Goal: Task Accomplishment & Management: Use online tool/utility

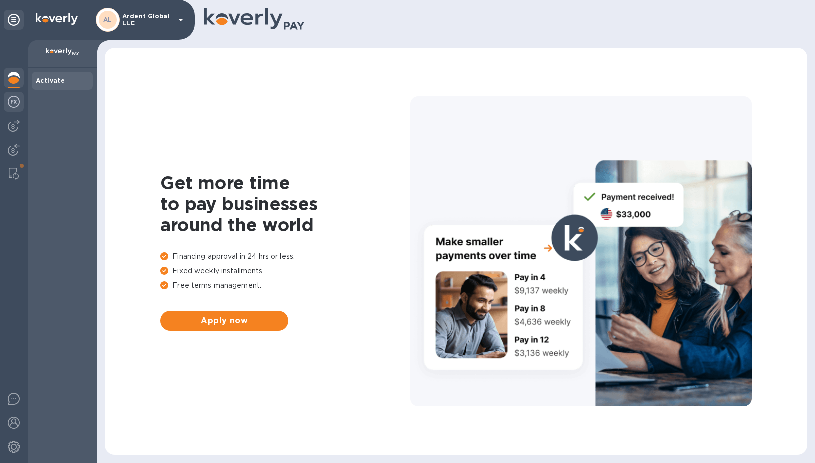
click at [16, 113] on div at bounding box center [14, 103] width 20 height 22
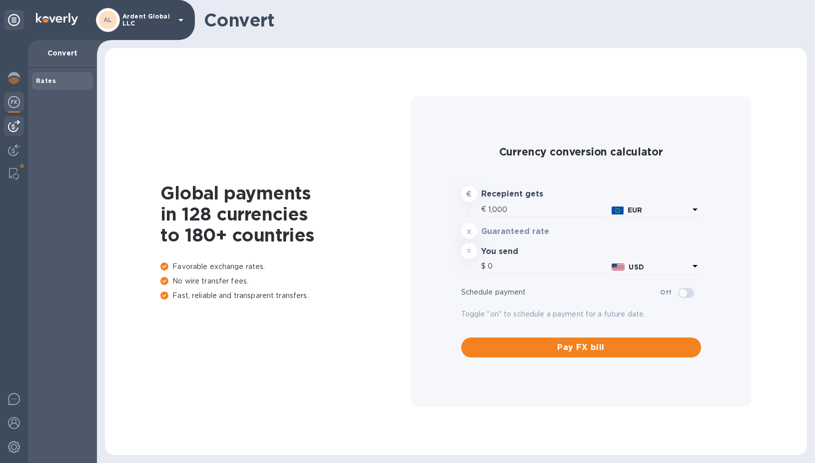
click at [19, 126] on img at bounding box center [14, 126] width 12 height 12
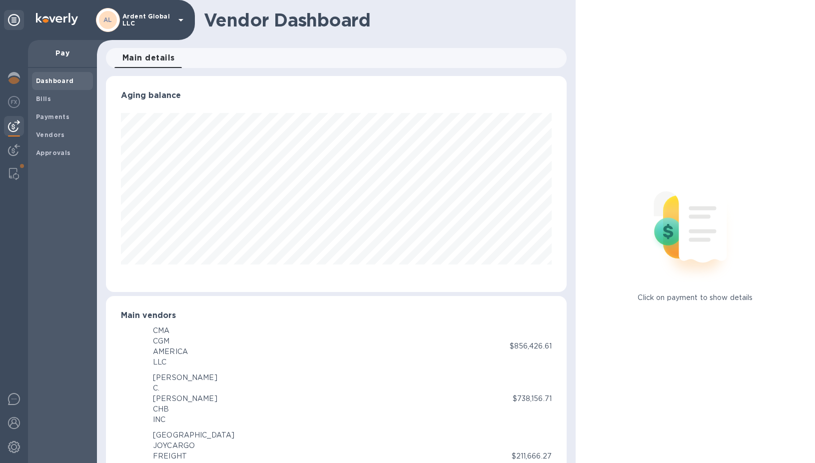
scroll to position [499517, 499276]
click at [60, 108] on div "Payments" at bounding box center [62, 117] width 61 height 18
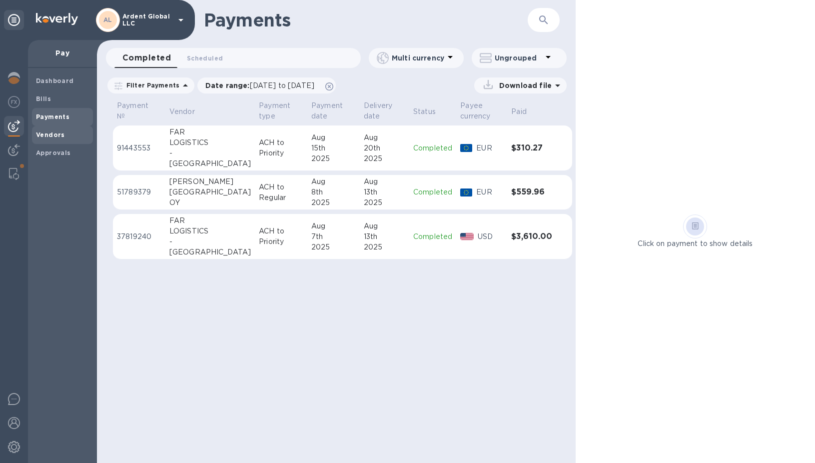
click at [58, 128] on div "Vendors" at bounding box center [62, 135] width 61 height 18
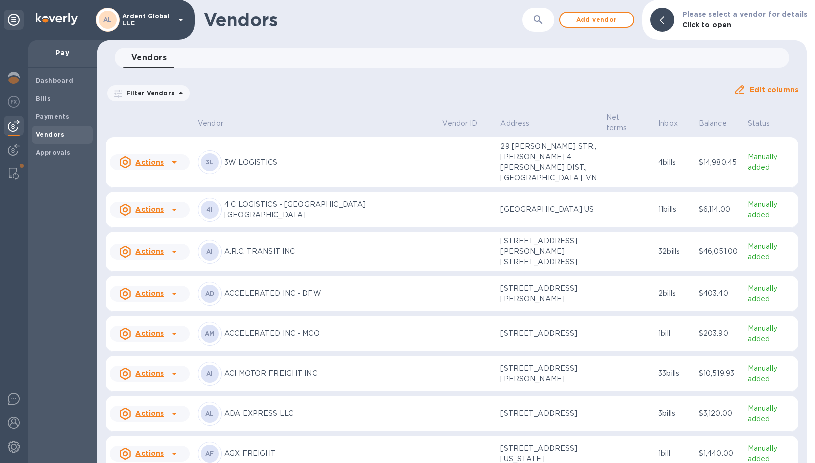
click at [535, 21] on button "button" at bounding box center [538, 20] width 24 height 24
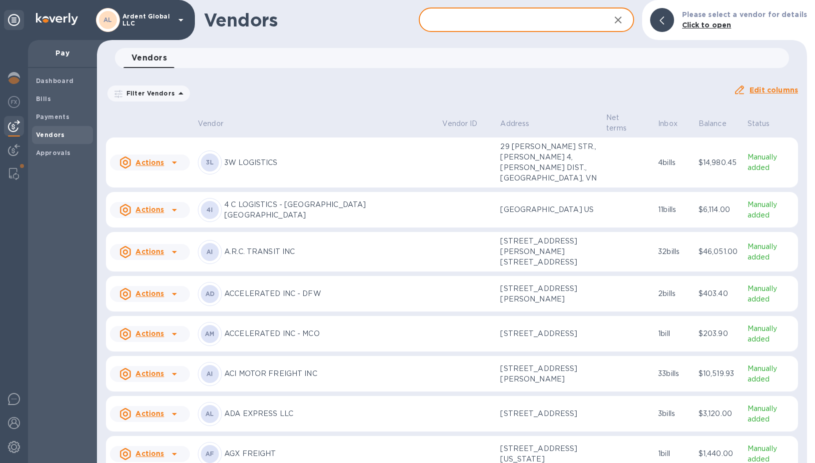
click at [535, 21] on input "text" at bounding box center [510, 20] width 183 height 24
click at [55, 110] on div "Payments" at bounding box center [62, 117] width 61 height 18
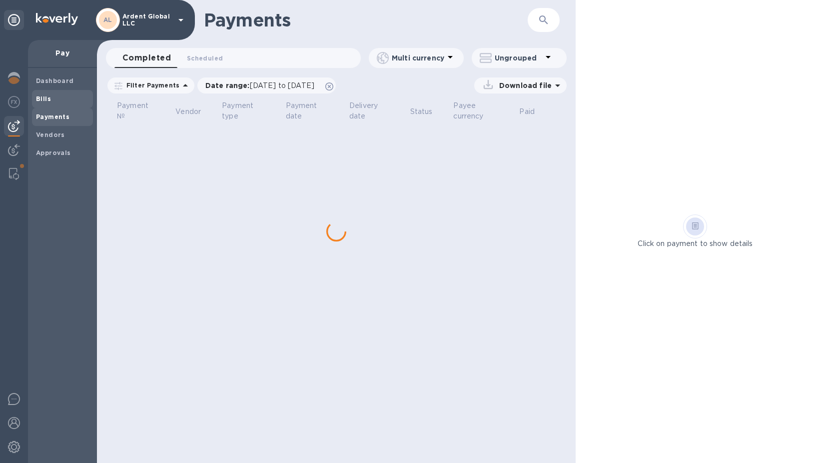
click at [54, 100] on span "Bills" at bounding box center [62, 99] width 53 height 10
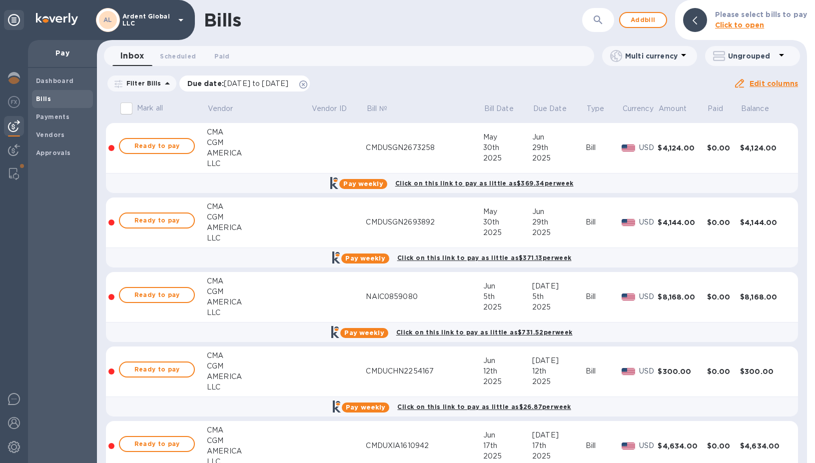
click at [307, 81] on icon at bounding box center [303, 84] width 8 height 8
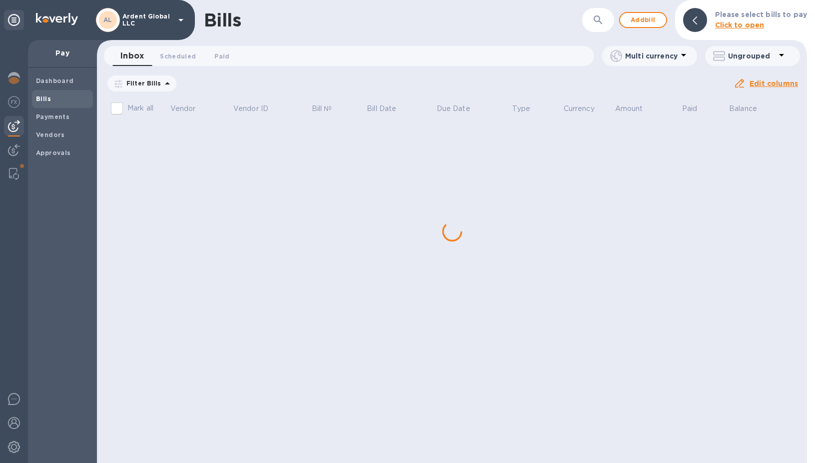
click at [602, 17] on icon "button" at bounding box center [598, 19] width 8 height 8
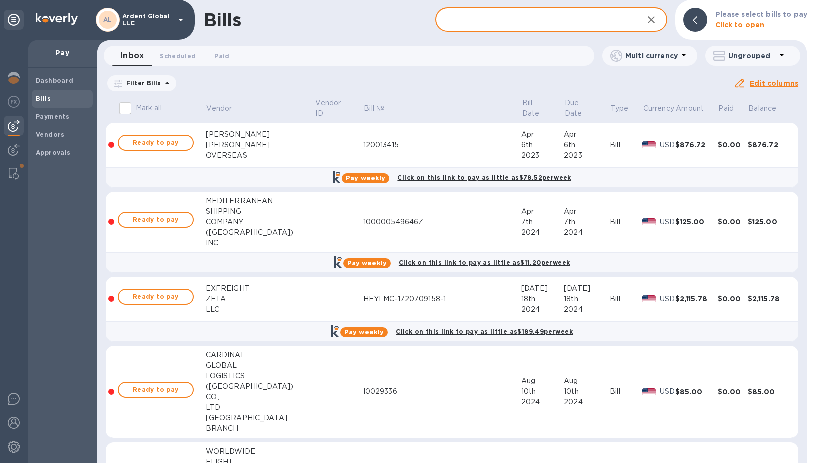
click at [602, 17] on input "text" at bounding box center [534, 20] width 199 height 24
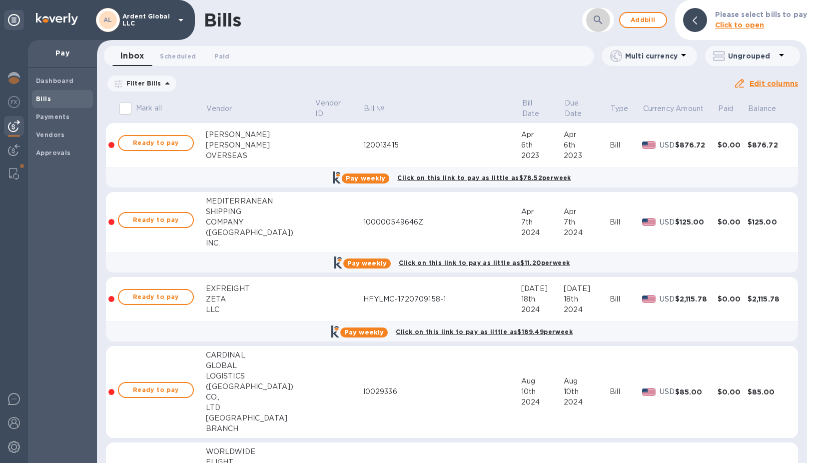
drag, startPoint x: 602, startPoint y: 17, endPoint x: 595, endPoint y: 14, distance: 7.4
click at [595, 14] on icon "button" at bounding box center [598, 20] width 12 height 12
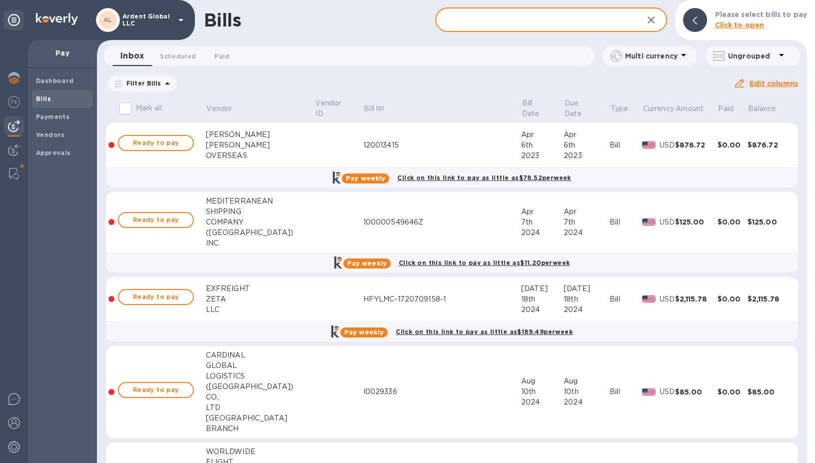
paste input "CONSOLIDATED SHIPPING SERVICE L.L.C."
type input "CONSOLIDATED SHIPPING SERVICE L.L.C."
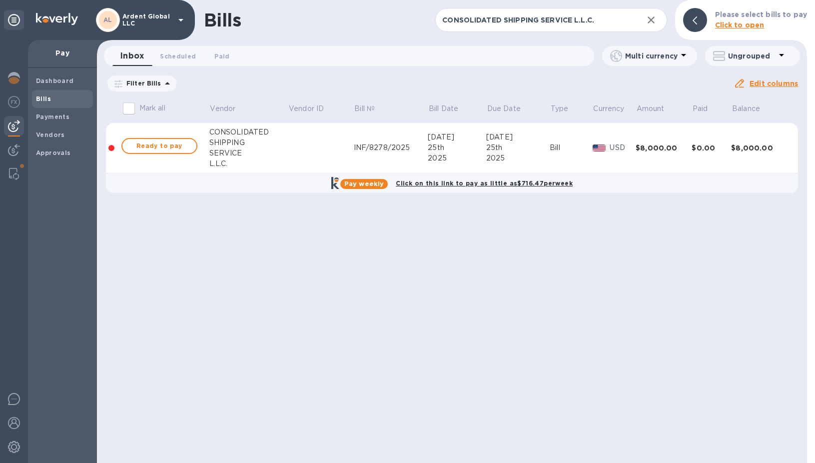
click at [566, 140] on td "Bill" at bounding box center [571, 148] width 43 height 50
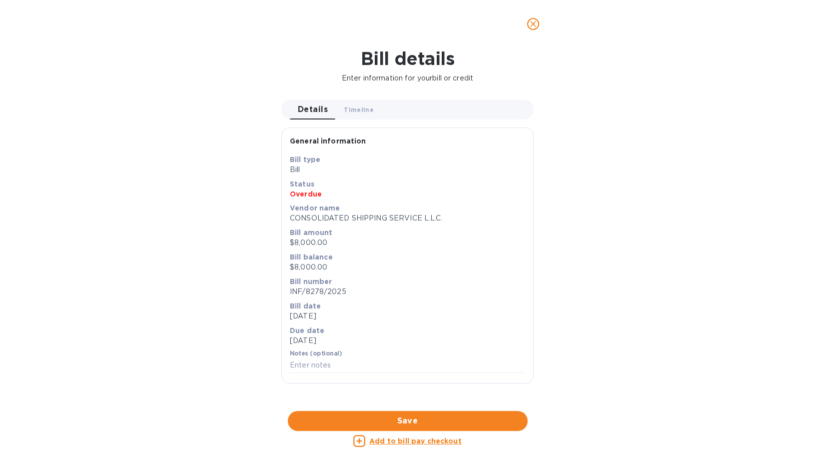
click at [427, 448] on div "Add to bill pay checkout" at bounding box center [408, 441] width 244 height 16
click at [429, 442] on u "Add to bill pay checkout" at bounding box center [415, 441] width 92 height 8
checkbox input "true"
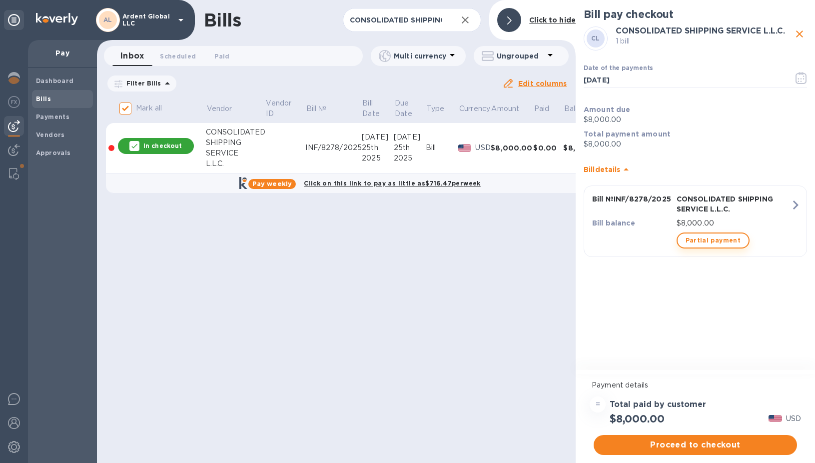
click at [716, 240] on span "Partial payment" at bounding box center [713, 240] width 55 height 12
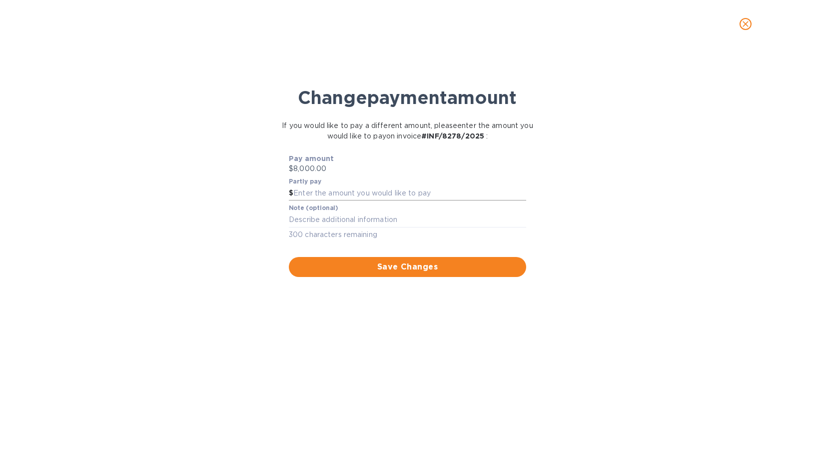
click at [344, 190] on input "text" at bounding box center [409, 193] width 233 height 15
type input "13,000"
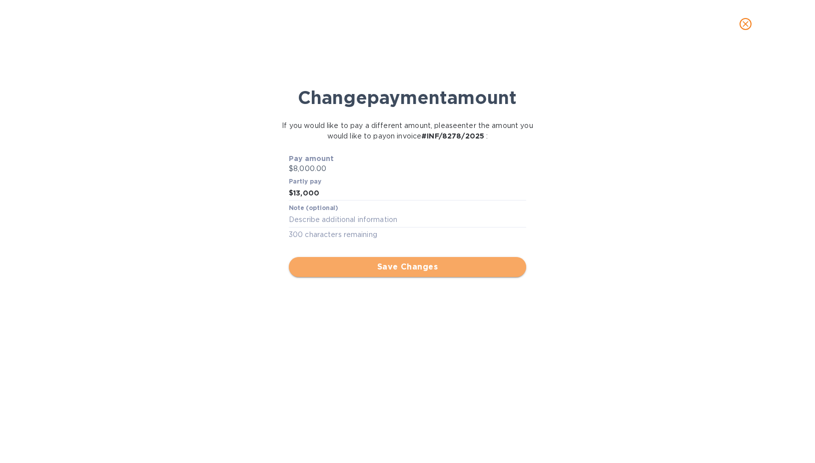
click at [370, 267] on span "Save Changes" at bounding box center [407, 267] width 221 height 12
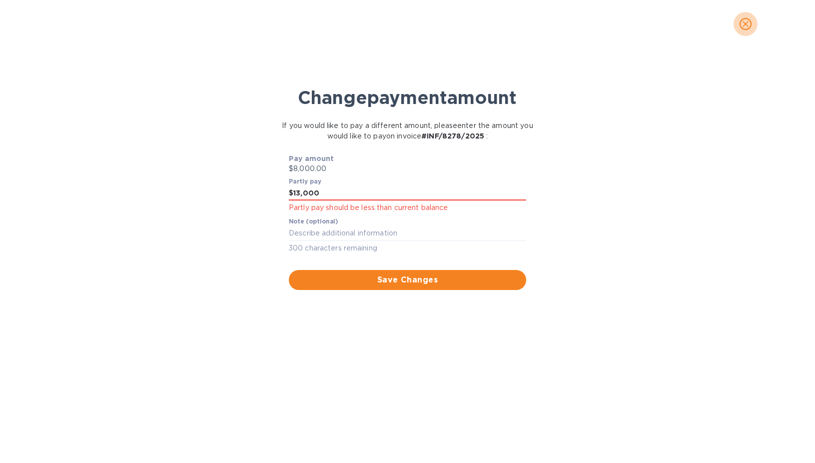
click at [745, 20] on icon "close" at bounding box center [746, 24] width 10 height 10
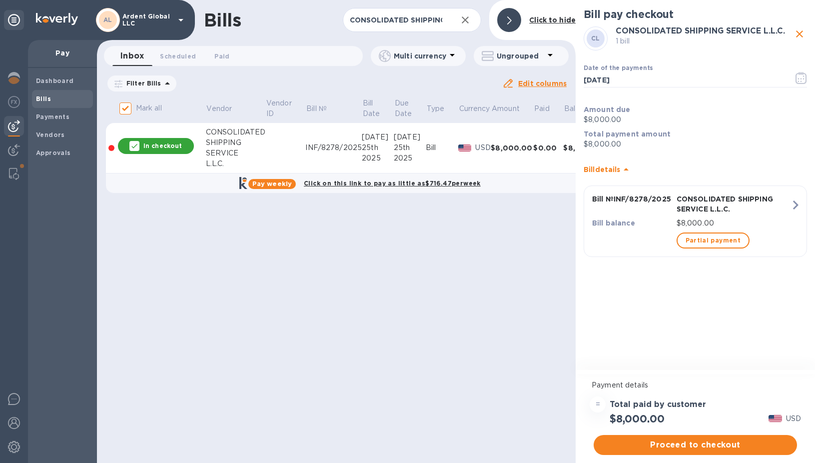
click at [798, 33] on icon "close" at bounding box center [800, 34] width 12 height 12
checkbox input "false"
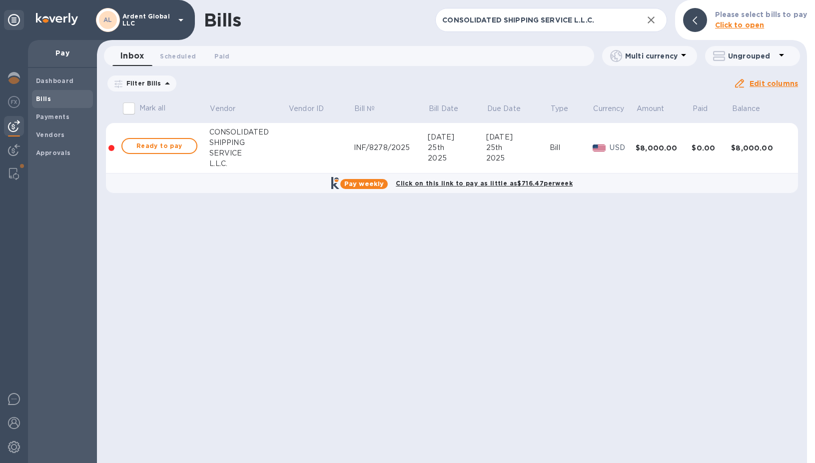
click at [661, 21] on button "button" at bounding box center [651, 20] width 24 height 24
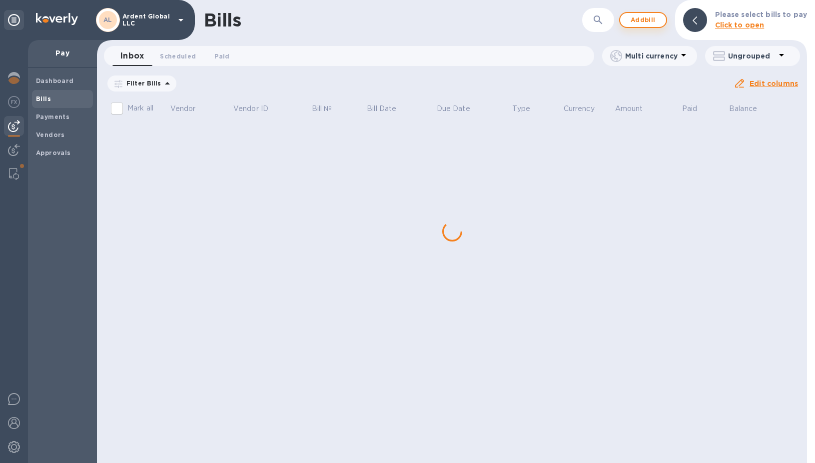
click at [650, 20] on span "Add bill" at bounding box center [643, 20] width 30 height 12
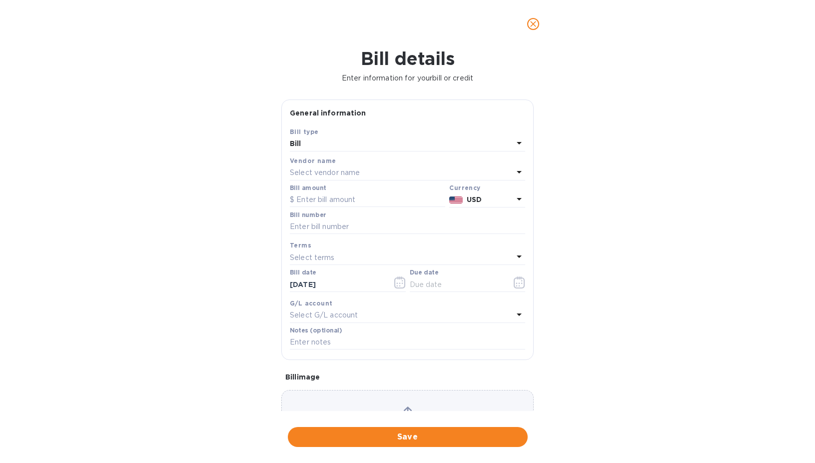
click at [327, 176] on p "Select vendor name" at bounding box center [325, 172] width 70 height 10
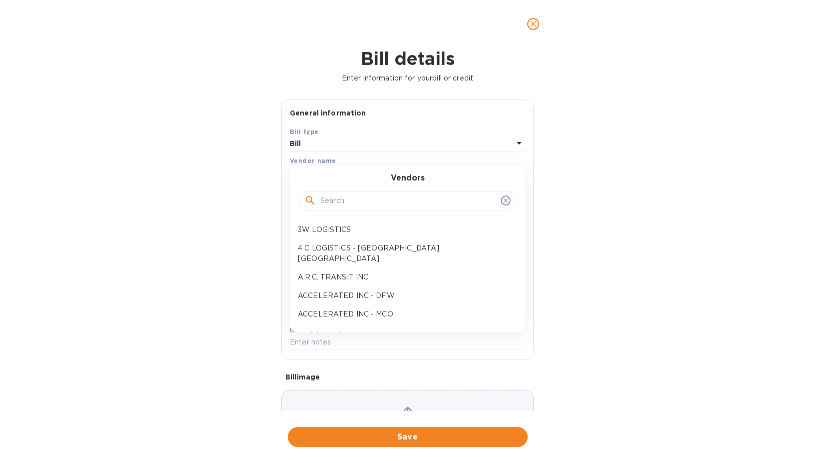
click at [311, 144] on div "Bill" at bounding box center [401, 144] width 223 height 14
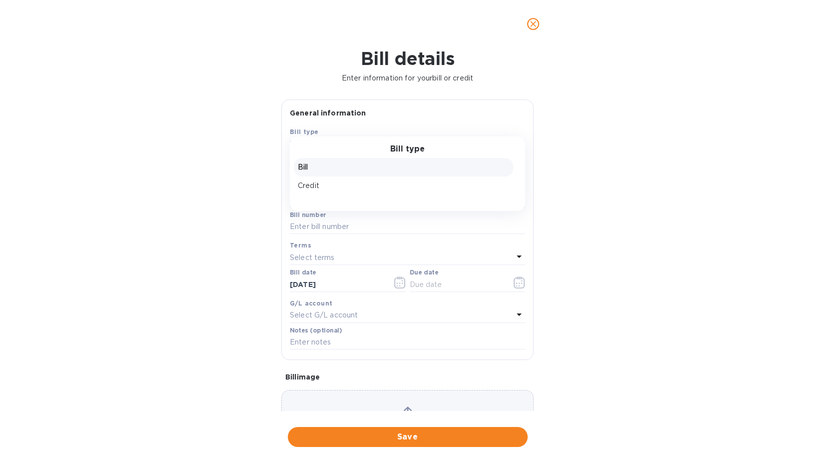
click at [311, 144] on div "Bill type Bill Credit" at bounding box center [407, 173] width 235 height 74
click at [311, 162] on p "Bill" at bounding box center [403, 167] width 211 height 10
click at [325, 170] on p "Select vendor name" at bounding box center [325, 172] width 70 height 10
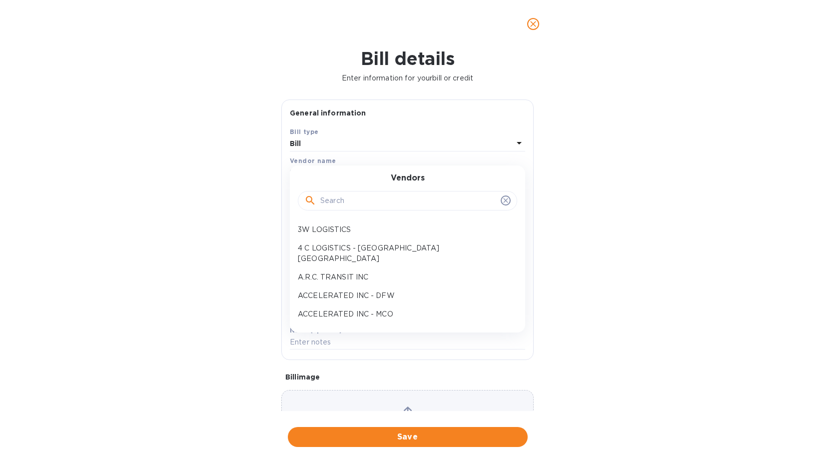
click at [348, 198] on input "text" at bounding box center [408, 200] width 176 height 15
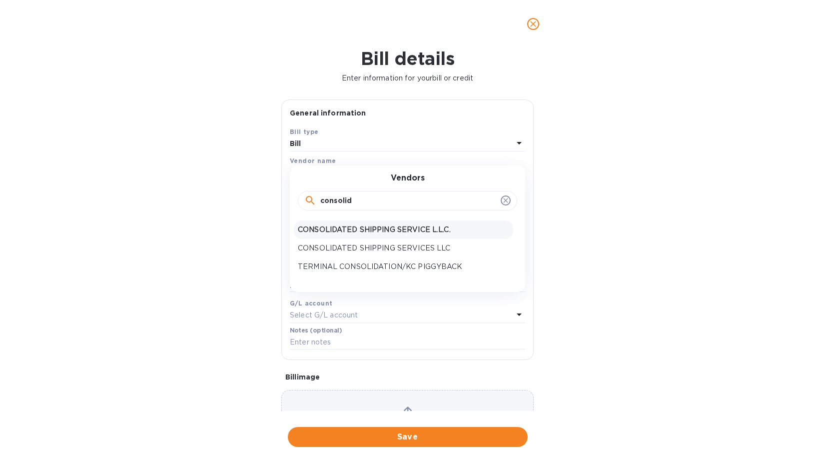
type input "consolid"
click at [385, 230] on p "CONSOLIDATED SHIPPING SERVICE L.L.C." at bounding box center [403, 229] width 211 height 10
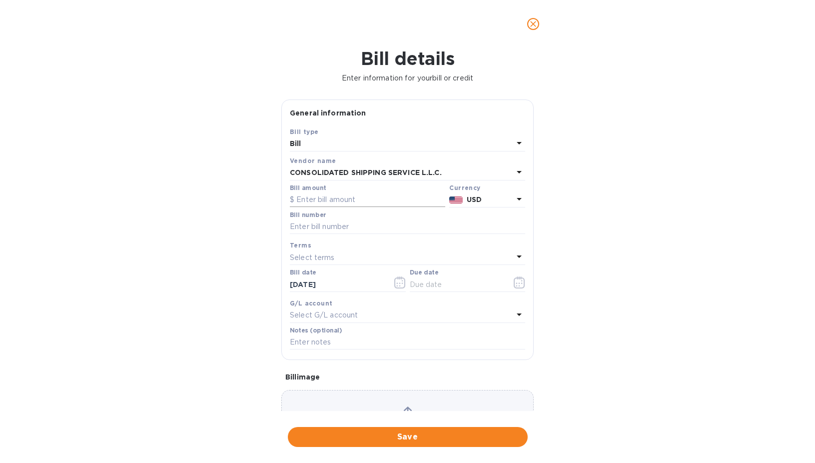
click at [319, 195] on input "text" at bounding box center [367, 199] width 155 height 15
type input "13,900"
type input "SOA 08.25"
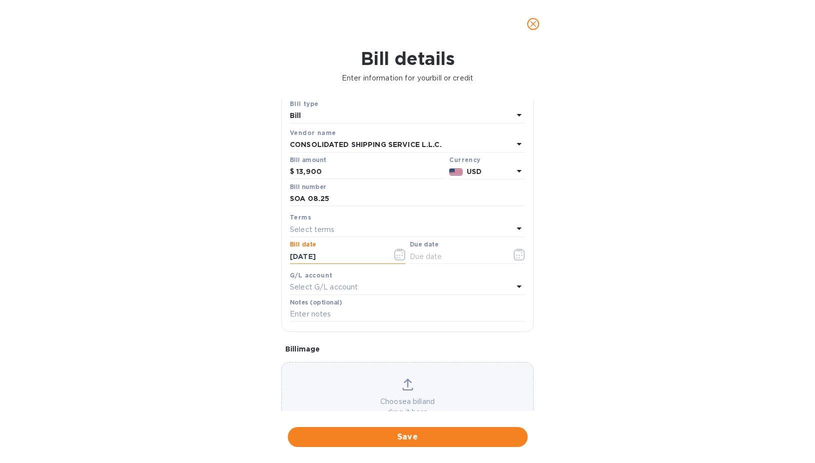
scroll to position [63, 0]
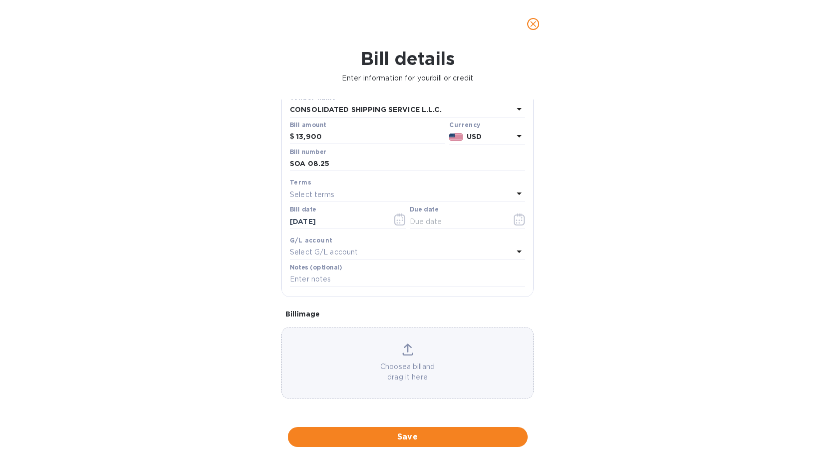
click at [339, 196] on div "Select terms" at bounding box center [401, 194] width 223 height 14
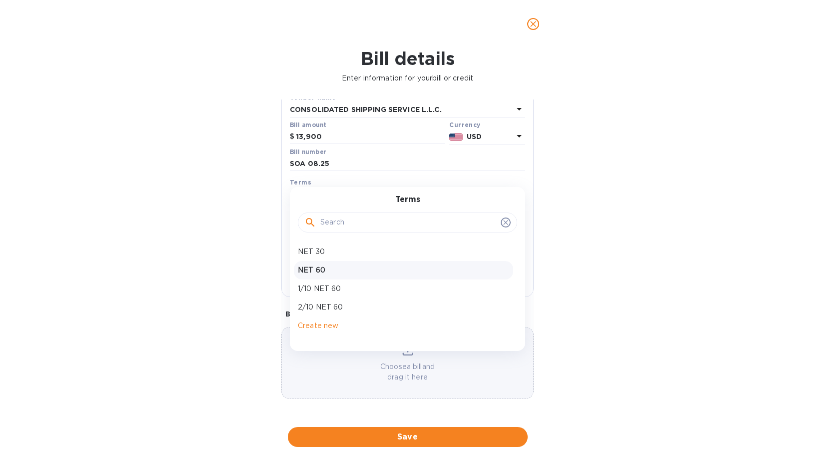
click at [332, 269] on p "NET 60" at bounding box center [403, 270] width 211 height 10
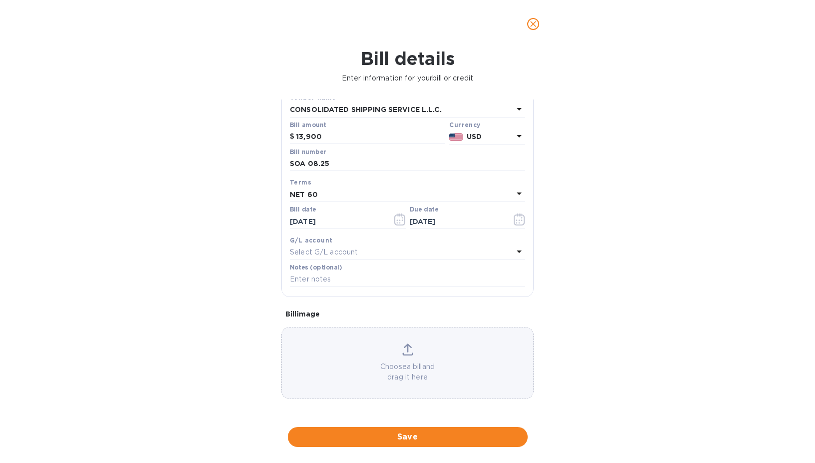
click at [283, 190] on div "Save Bill type Bill Vendor name CONSOLIDATED SHIPPING SERVICE L.L.C. Bill amoun…" at bounding box center [407, 179] width 251 height 233
click at [329, 191] on div "NET 60" at bounding box center [401, 194] width 223 height 14
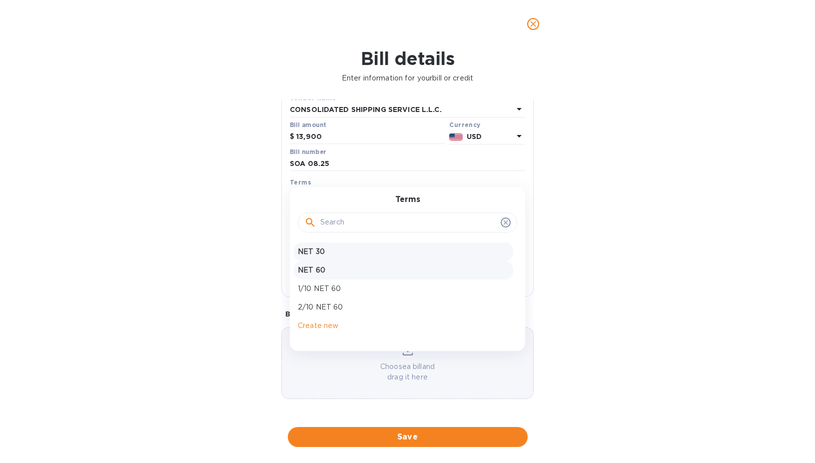
click at [321, 255] on p "NET 30" at bounding box center [403, 251] width 211 height 10
type input "[DATE]"
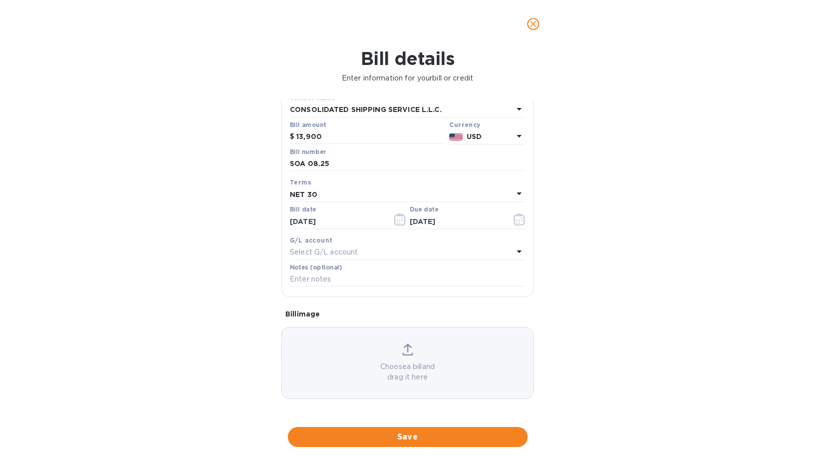
click at [330, 257] on p "Select G/L account" at bounding box center [324, 252] width 68 height 10
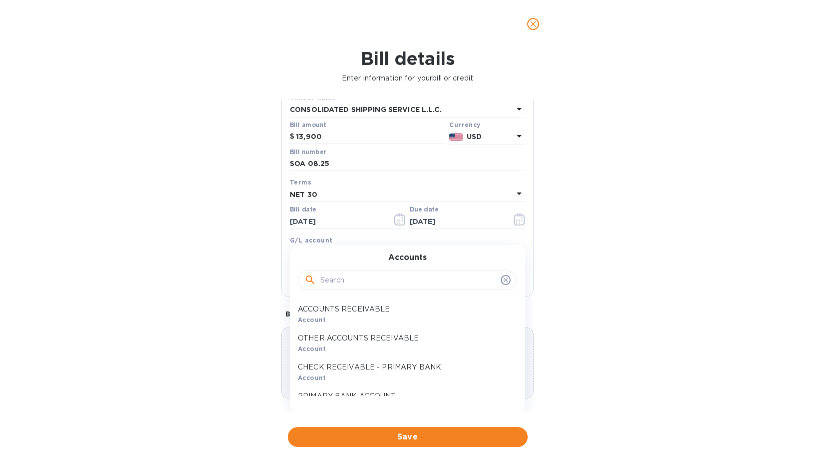
click at [361, 292] on div at bounding box center [407, 279] width 219 height 34
click at [368, 276] on input "text" at bounding box center [408, 280] width 176 height 15
type input "payab"
click at [374, 314] on p "ACCOUNTS PAYABLE" at bounding box center [403, 309] width 211 height 10
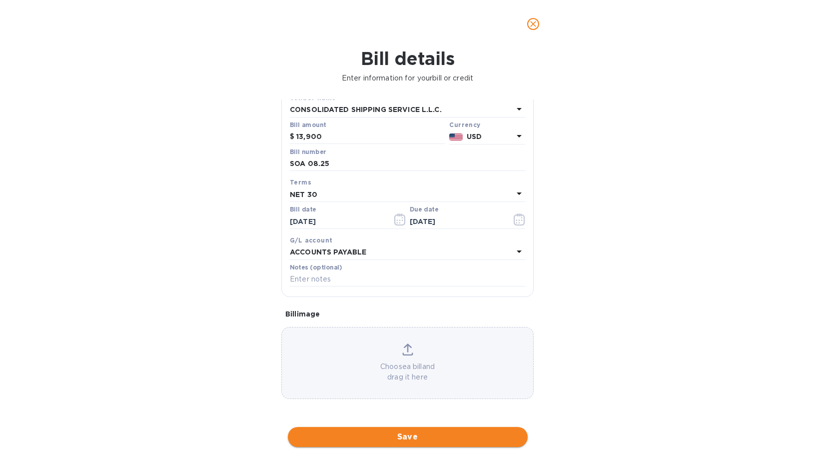
click at [437, 439] on span "Save" at bounding box center [408, 437] width 224 height 12
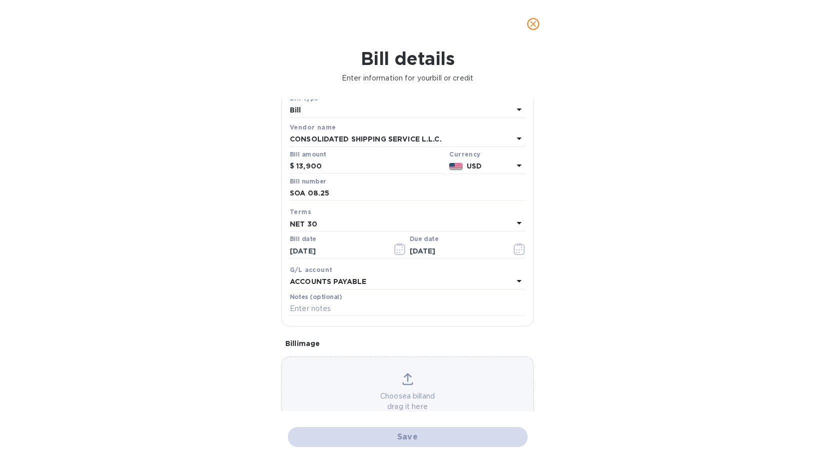
scroll to position [0, 0]
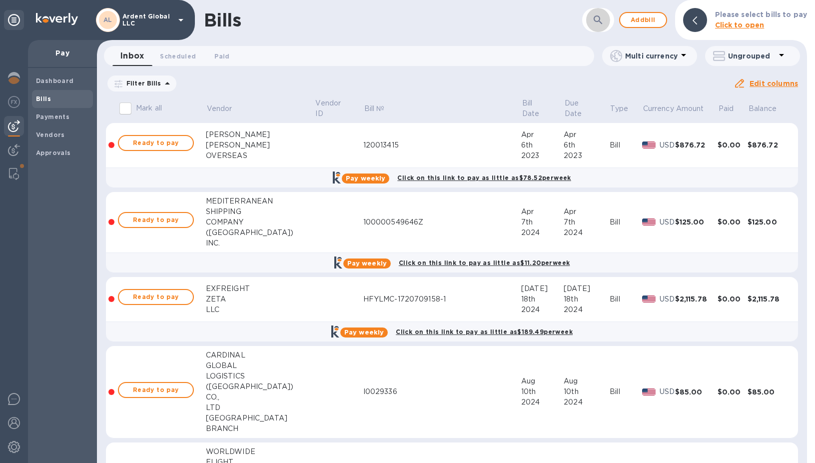
click at [598, 16] on icon "button" at bounding box center [598, 19] width 8 height 8
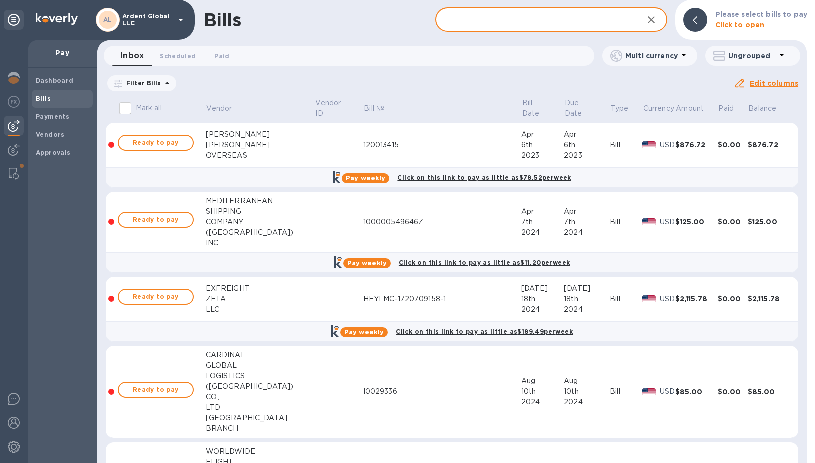
click at [491, 19] on input "text" at bounding box center [534, 20] width 199 height 24
type input "s"
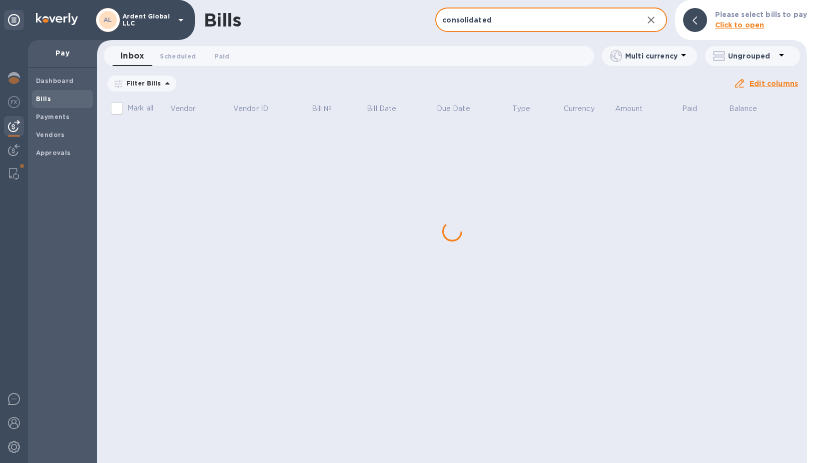
type input "consolidated"
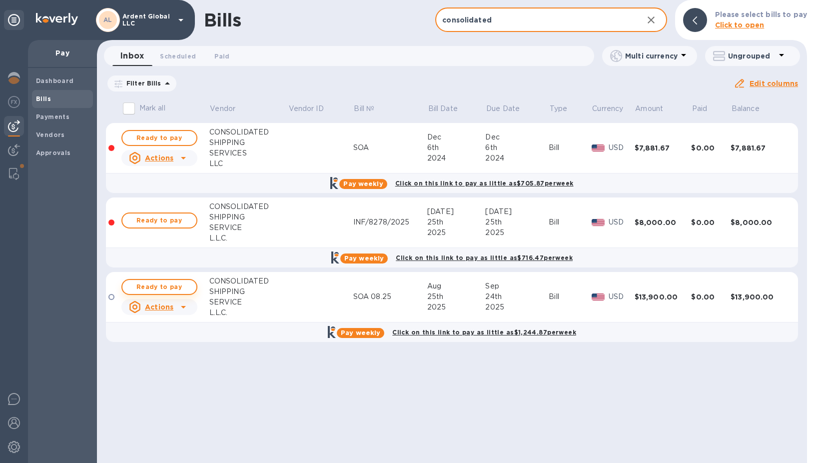
click at [153, 285] on span "Ready to pay" at bounding box center [159, 287] width 58 height 12
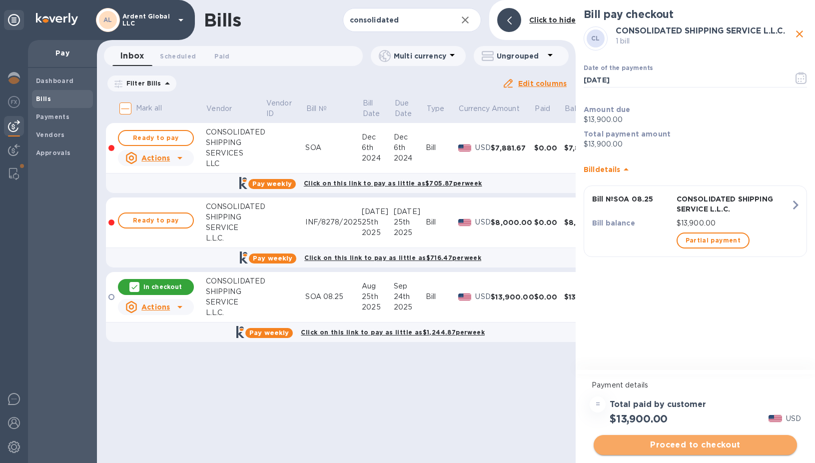
click at [681, 444] on span "Proceed to checkout" at bounding box center [695, 445] width 187 height 12
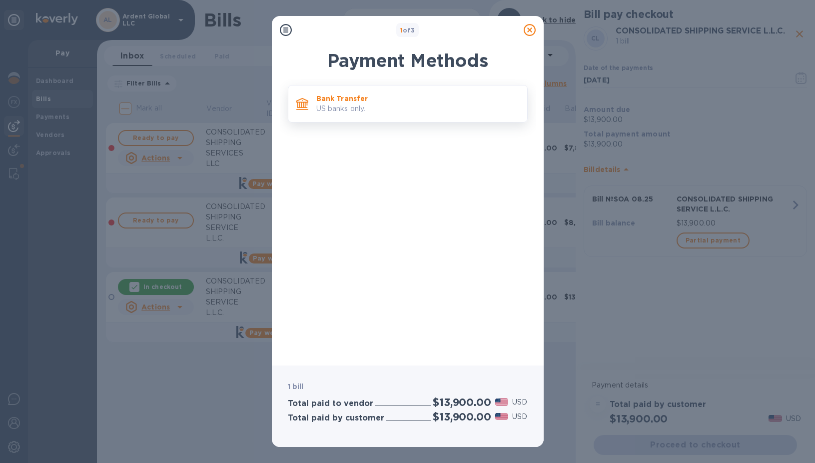
click at [350, 111] on p "US banks only." at bounding box center [417, 108] width 203 height 10
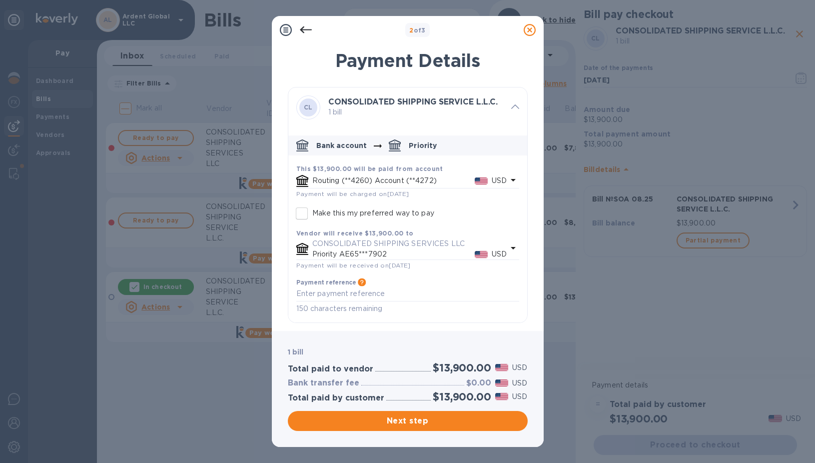
click at [375, 251] on p "Priority AE65***7902" at bounding box center [393, 254] width 162 height 10
click at [396, 187] on div "Routing (**4260) Account (**4272) USD" at bounding box center [409, 180] width 199 height 14
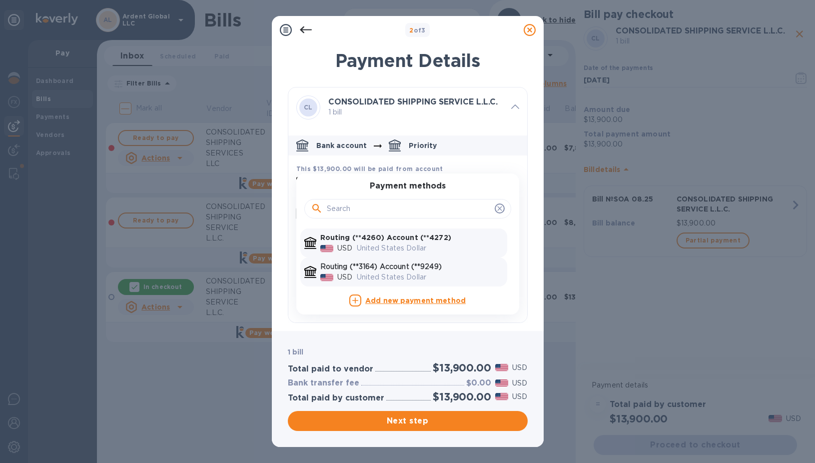
click at [421, 263] on p "Routing (**3164) Account (**9249)" at bounding box center [411, 266] width 183 height 10
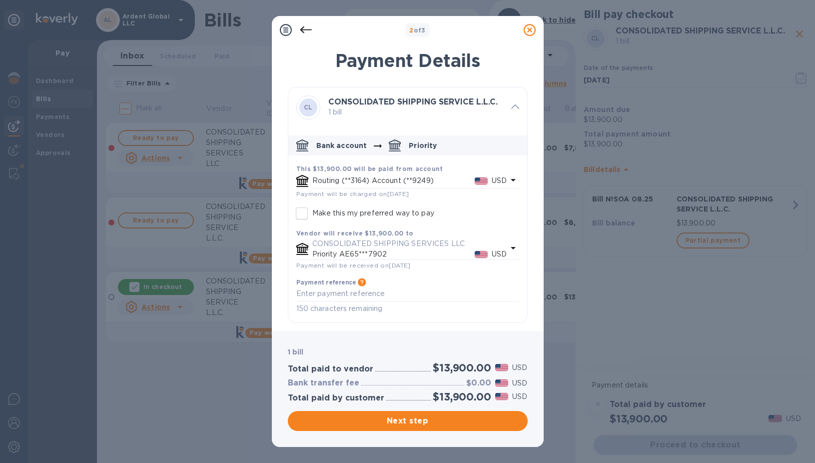
click at [371, 253] on p "Priority AE65***7902" at bounding box center [393, 254] width 162 height 10
click at [434, 198] on div "This $13,900.00 will be paid from account Routing (**3164) Account (**9249) USD…" at bounding box center [407, 238] width 231 height 159
click at [442, 428] on button "Next step" at bounding box center [408, 421] width 240 height 20
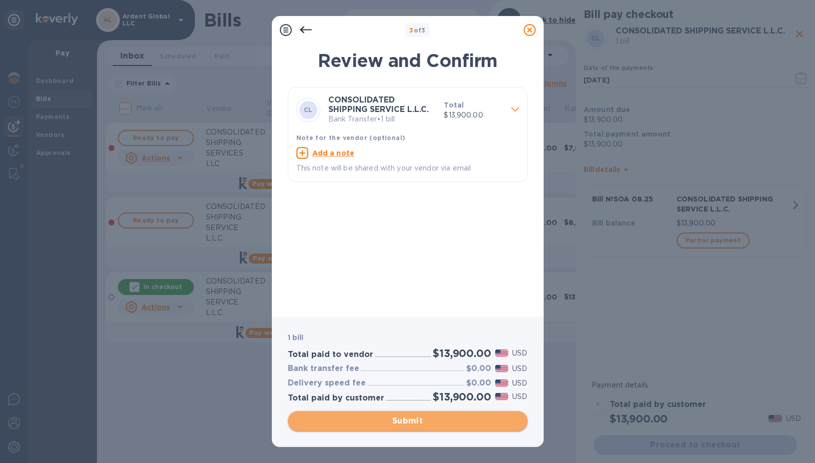
click at [389, 418] on span "Submit" at bounding box center [408, 421] width 224 height 12
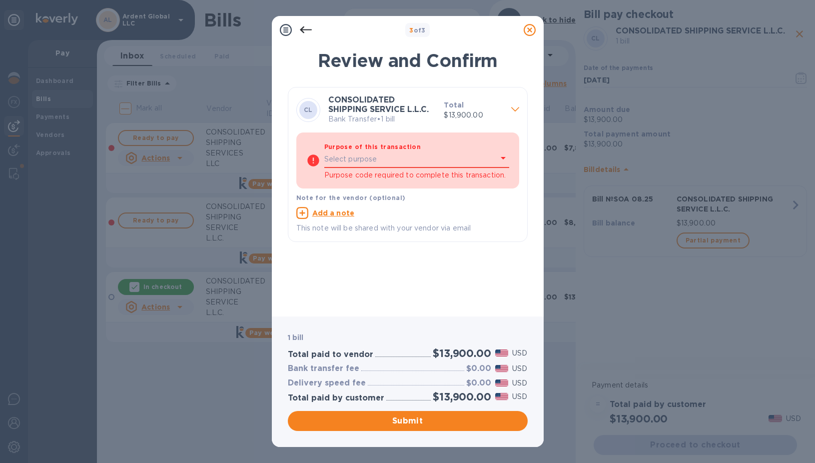
click at [369, 147] on b "Purpose of this transaction" at bounding box center [372, 146] width 97 height 7
click at [365, 157] on p "Select purpose" at bounding box center [350, 159] width 53 height 10
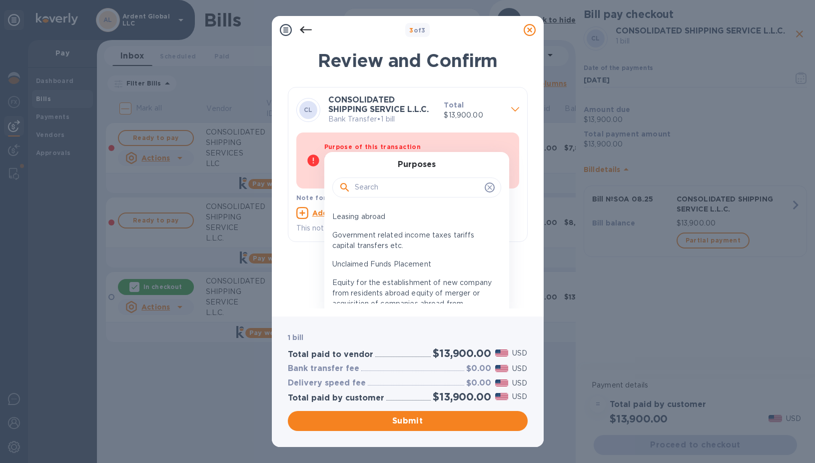
click at [383, 188] on input "text" at bounding box center [418, 187] width 126 height 15
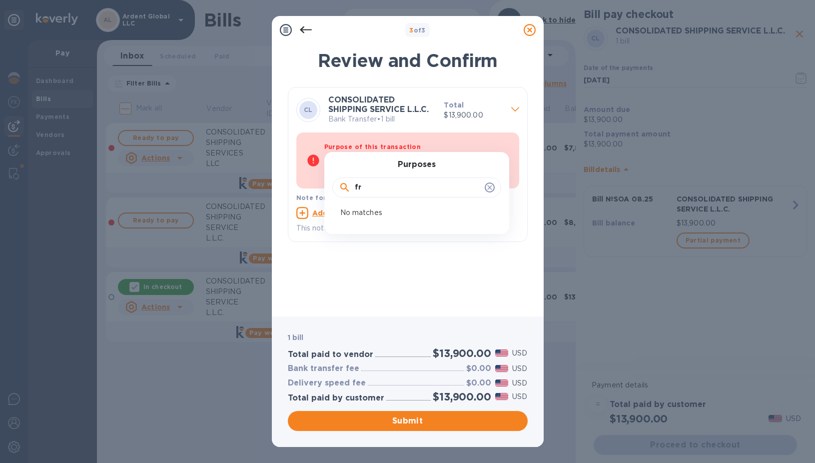
type input "f"
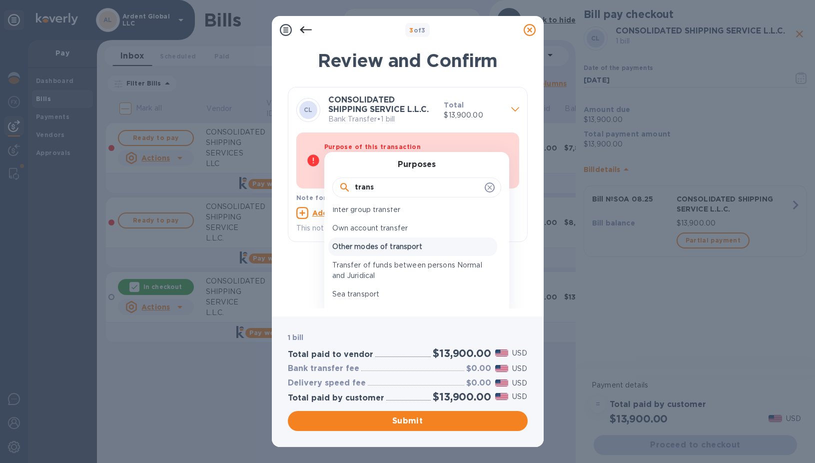
scroll to position [11, 0]
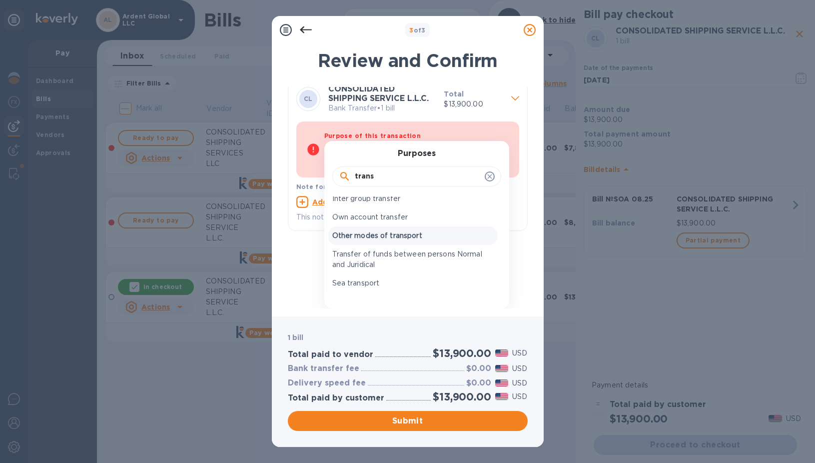
type input "trans"
click at [386, 237] on p "Other modes of transport" at bounding box center [412, 235] width 161 height 10
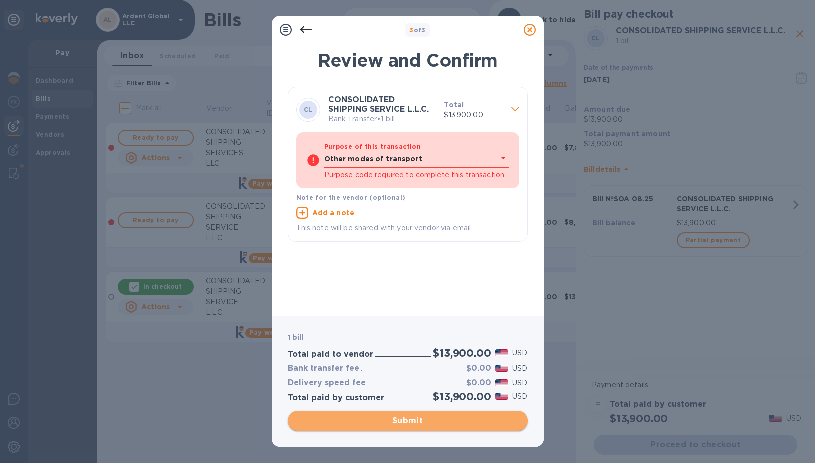
click at [443, 419] on span "Submit" at bounding box center [408, 421] width 224 height 12
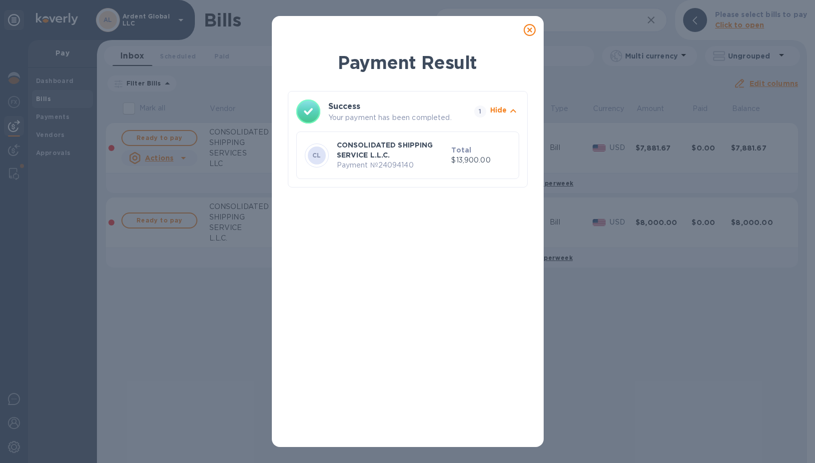
click at [531, 33] on icon at bounding box center [530, 30] width 12 height 12
